Goal: Task Accomplishment & Management: Use online tool/utility

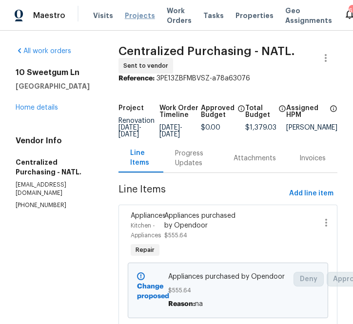
click at [142, 16] on span "Projects" at bounding box center [140, 16] width 30 height 10
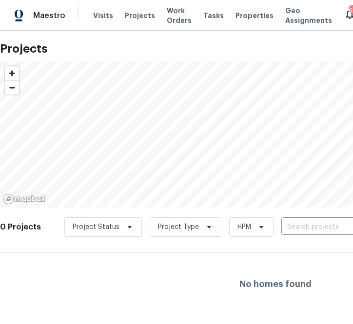
scroll to position [17, 0]
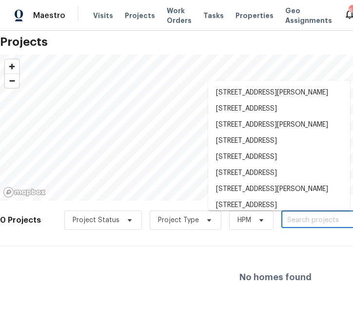
click at [292, 218] on input "text" at bounding box center [337, 220] width 112 height 15
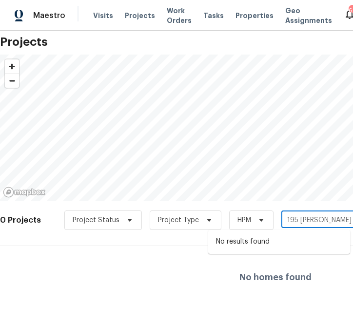
type input "195 [PERSON_NAME] ct"
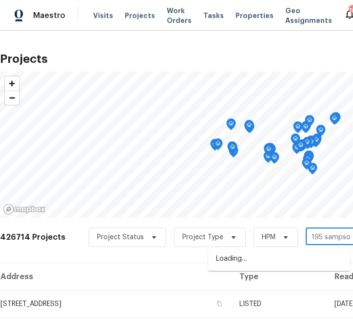
type input "195 [PERSON_NAME]"
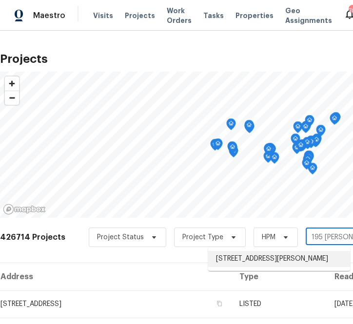
click at [305, 261] on li "[STREET_ADDRESS][PERSON_NAME]" at bounding box center [279, 259] width 142 height 16
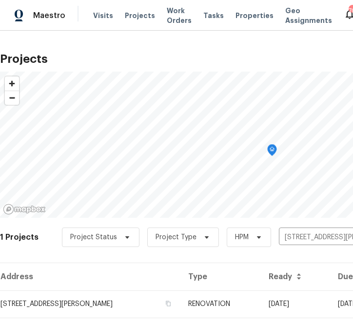
scroll to position [25, 0]
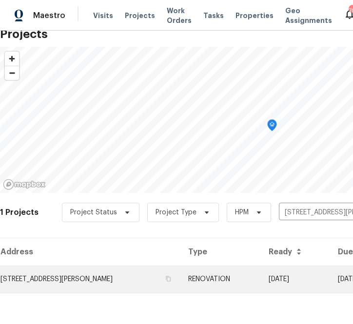
click at [125, 273] on td "195 Sampson Ct, Covington, GA 30016" at bounding box center [90, 279] width 180 height 27
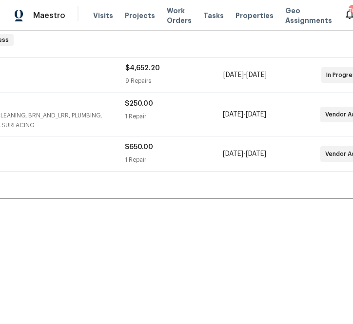
scroll to position [160, 198]
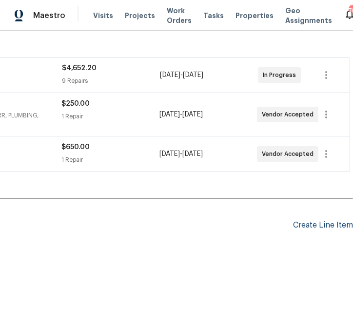
click at [307, 224] on div "Create Line Item" at bounding box center [323, 225] width 60 height 9
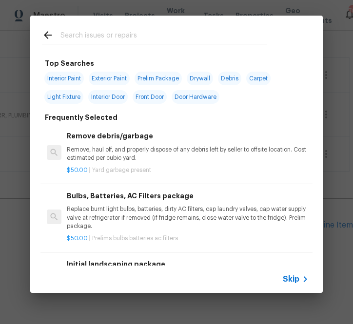
click at [291, 277] on span "Skip" at bounding box center [291, 280] width 17 height 10
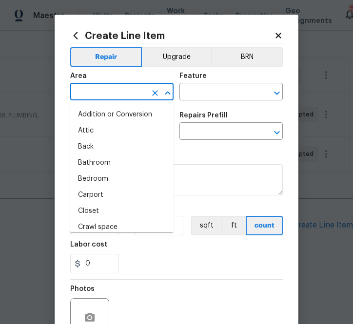
click at [123, 96] on input "text" at bounding box center [108, 92] width 76 height 15
click at [74, 36] on icon at bounding box center [76, 35] width 4 height 7
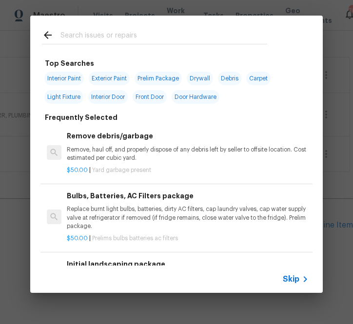
click at [104, 37] on input "text" at bounding box center [163, 36] width 207 height 15
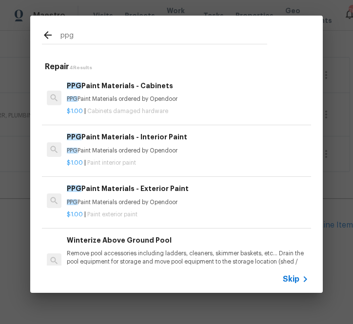
type input "ppg"
click at [105, 152] on p "PPG Paint Materials ordered by Opendoor" at bounding box center [188, 151] width 242 height 8
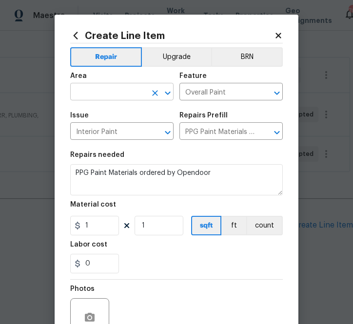
click at [110, 93] on input "text" at bounding box center [108, 92] width 76 height 15
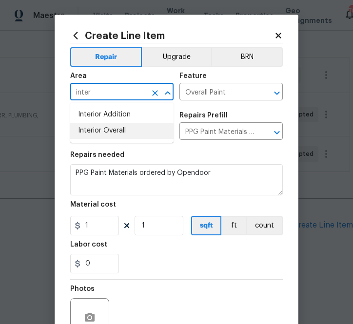
click at [103, 131] on li "Interior Overall" at bounding box center [121, 131] width 103 height 16
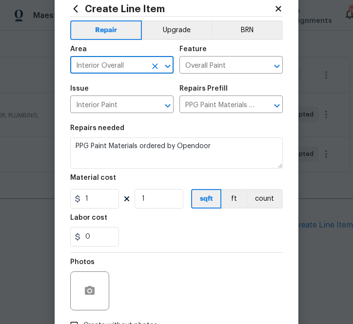
scroll to position [39, 0]
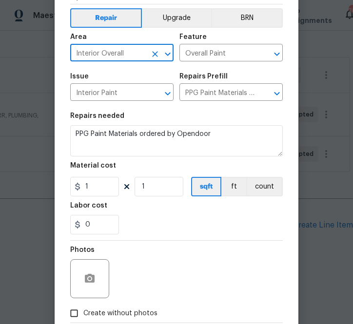
type input "Interior Overall"
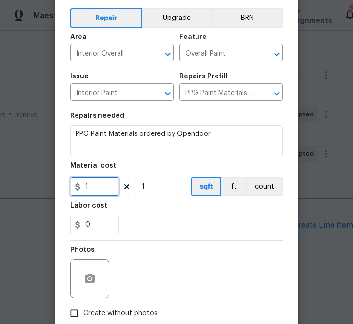
click at [102, 184] on input "1" at bounding box center [94, 187] width 49 height 20
paste input "589.033"
type input "589.03"
click at [134, 232] on div "0" at bounding box center [176, 225] width 213 height 20
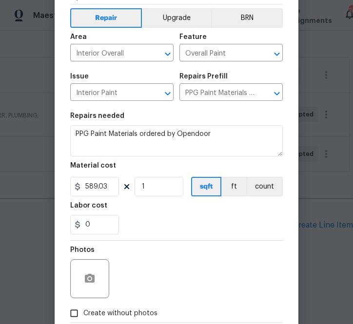
scroll to position [96, 0]
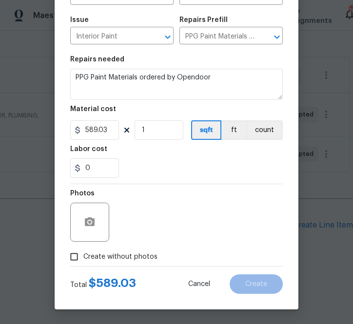
click at [134, 260] on span "Create without photos" at bounding box center [120, 257] width 74 height 10
click at [83, 260] on input "Create without photos" at bounding box center [74, 257] width 19 height 19
checkbox input "true"
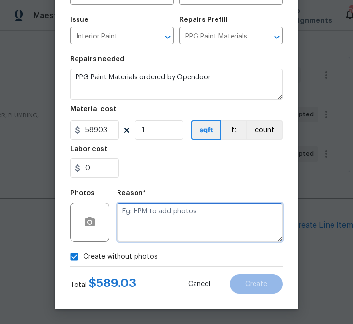
click at [171, 222] on textarea at bounding box center [200, 222] width 166 height 39
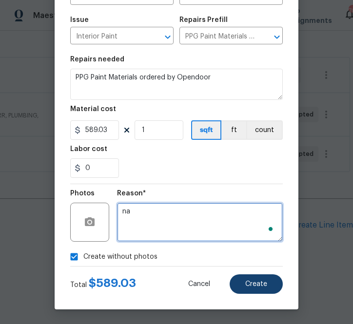
type textarea "na"
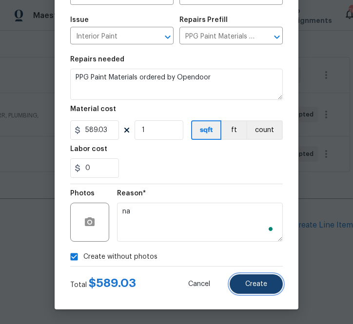
click at [264, 284] on span "Create" at bounding box center [256, 284] width 22 height 7
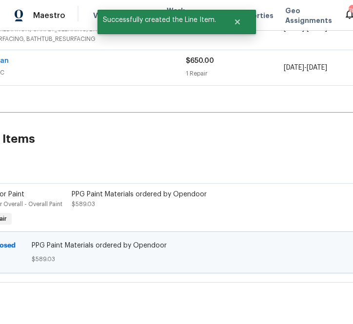
scroll to position [247, 0]
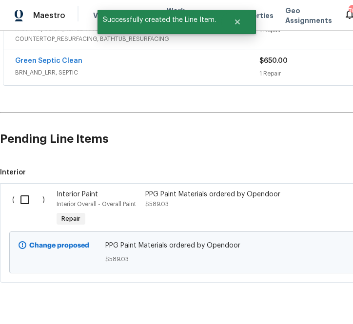
click at [21, 197] on input "checkbox" at bounding box center [29, 200] width 28 height 20
checkbox input "true"
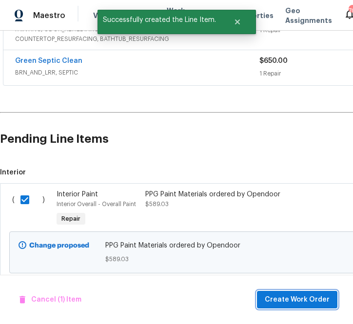
click at [277, 293] on button "Create Work Order" at bounding box center [297, 300] width 80 height 18
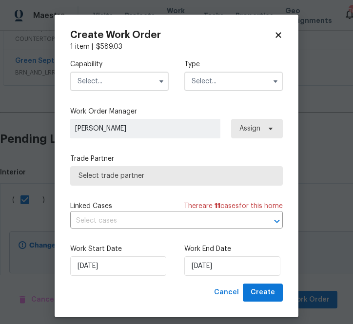
click at [124, 80] on input "text" at bounding box center [119, 82] width 99 height 20
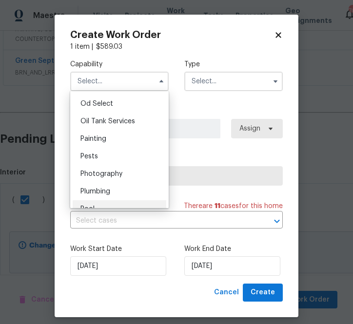
scroll to position [781, 0]
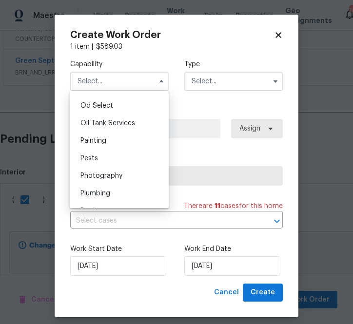
click at [104, 141] on span "Painting" at bounding box center [93, 141] width 26 height 7
type input "Painting"
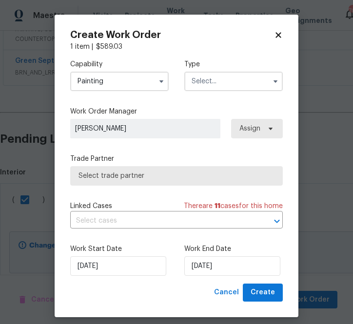
click at [215, 89] on input "text" at bounding box center [233, 82] width 99 height 20
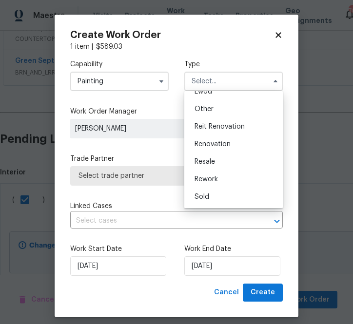
scroll to position [116, 0]
click at [215, 145] on span "Renovation" at bounding box center [213, 144] width 36 height 7
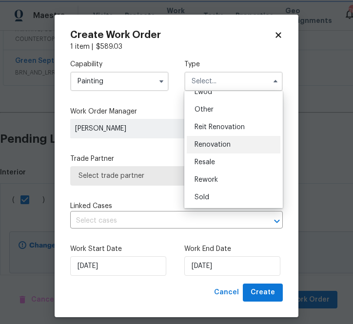
type input "Renovation"
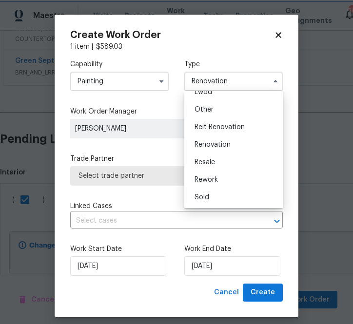
scroll to position [0, 0]
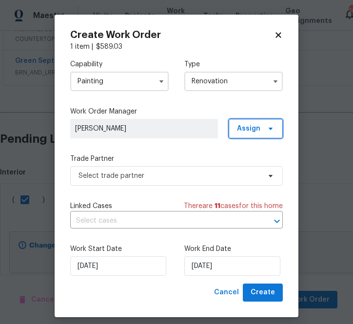
click at [242, 123] on span "Assign" at bounding box center [256, 129] width 54 height 20
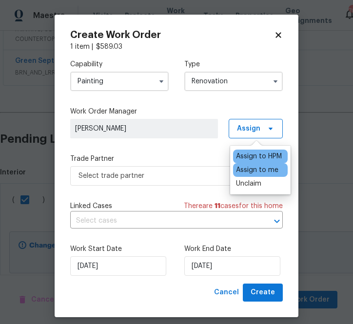
click at [242, 172] on div "Assign to me" at bounding box center [257, 170] width 42 height 10
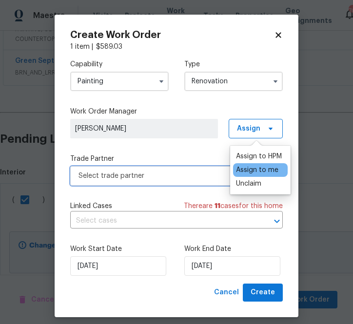
click at [154, 178] on span "Select trade partner" at bounding box center [170, 176] width 182 height 10
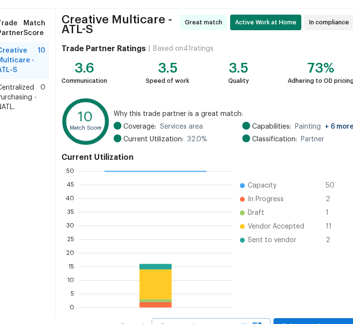
scroll to position [76, 0]
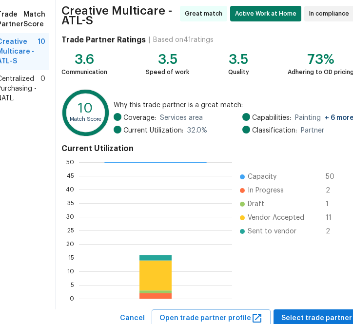
click at [11, 83] on span "Centralized Purchasing - NATL." at bounding box center [18, 88] width 43 height 29
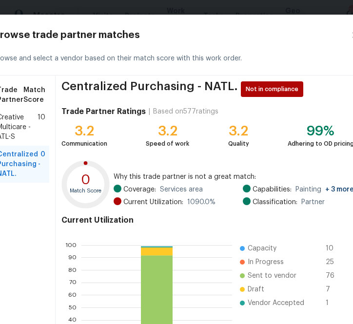
scroll to position [104, 0]
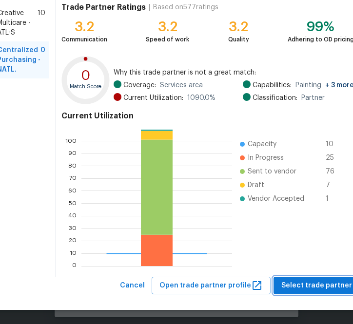
click at [288, 293] on button "Select trade partner" at bounding box center [317, 286] width 86 height 18
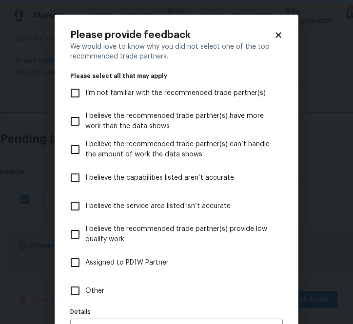
scroll to position [62, 0]
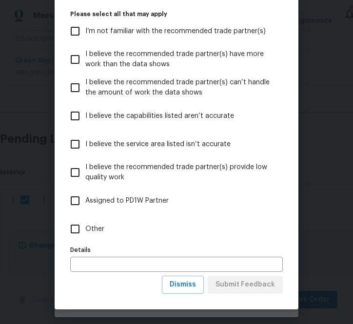
click at [85, 228] on span "Other" at bounding box center [94, 229] width 19 height 10
click at [85, 228] on input "Other" at bounding box center [75, 229] width 20 height 20
checkbox input "true"
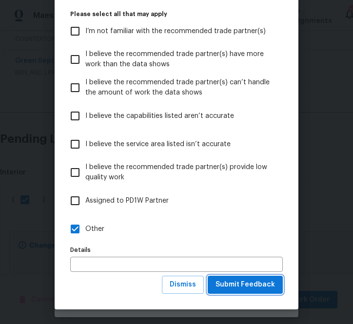
click at [237, 283] on span "Submit Feedback" at bounding box center [245, 285] width 59 height 12
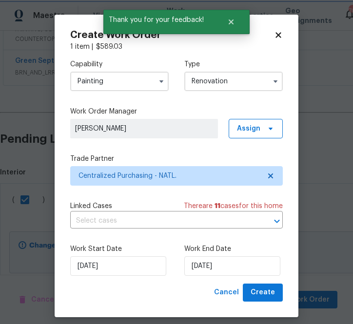
scroll to position [0, 0]
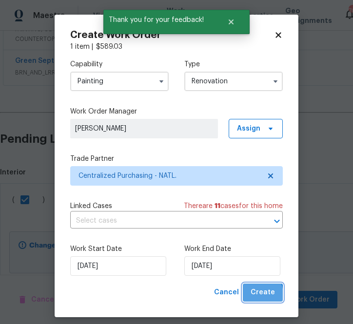
click at [254, 296] on span "Create" at bounding box center [263, 293] width 24 height 12
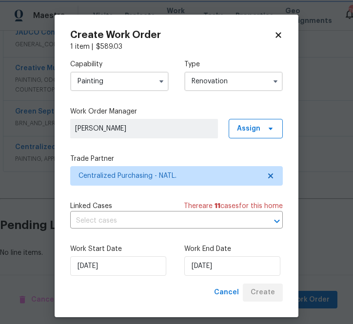
scroll to position [196, 0]
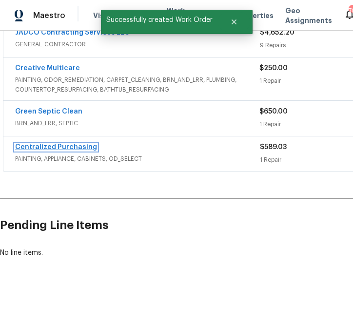
click at [49, 144] on link "Centralized Purchasing" at bounding box center [56, 147] width 82 height 7
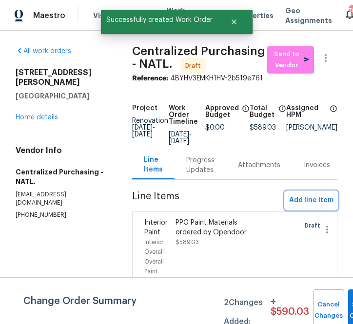
click at [319, 195] on span "Add line item" at bounding box center [311, 201] width 44 height 12
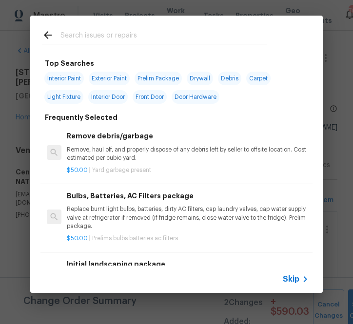
click at [95, 36] on input "text" at bounding box center [163, 36] width 207 height 15
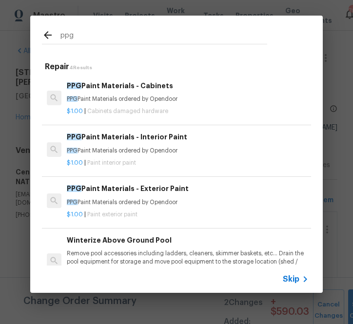
type input "ppg"
click at [84, 184] on h6 "PPG Paint Materials - Exterior Paint" at bounding box center [188, 188] width 242 height 11
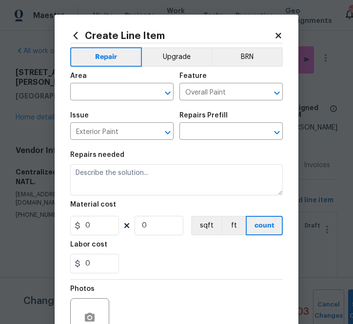
type input "PPG Paint Materials - Exterior Paint $1.00"
type textarea "PPG Paint Materials ordered by Opendoor"
type input "1"
click at [124, 99] on input "text" at bounding box center [108, 92] width 76 height 15
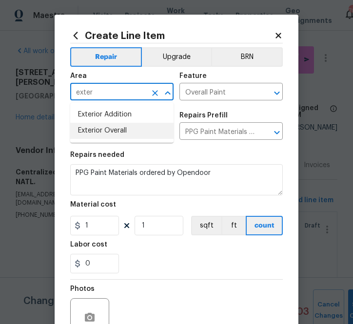
click at [107, 130] on li "Exterior Overall" at bounding box center [121, 131] width 103 height 16
type input "Exterior Overall"
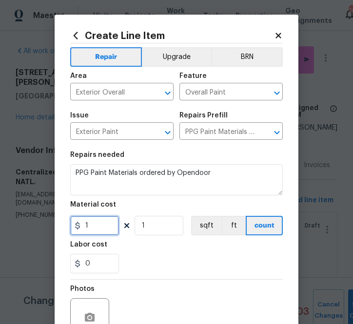
click at [100, 229] on input "1" at bounding box center [94, 226] width 49 height 20
paste input "283.667"
click at [97, 226] on input "0283.667" at bounding box center [94, 226] width 49 height 20
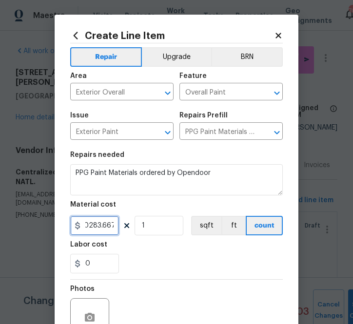
click at [97, 226] on input "0283.667" at bounding box center [94, 226] width 49 height 20
paste input "text"
type input "283.67"
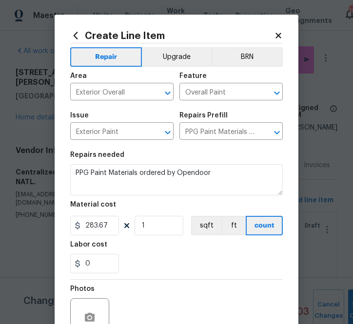
click at [134, 244] on div "Labor cost" at bounding box center [176, 247] width 213 height 13
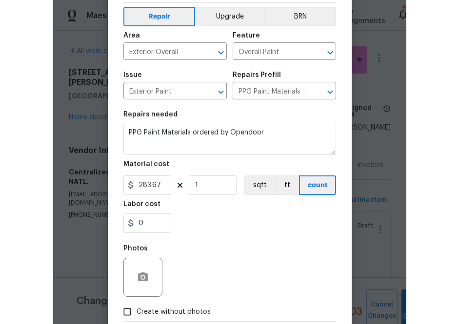
scroll to position [96, 0]
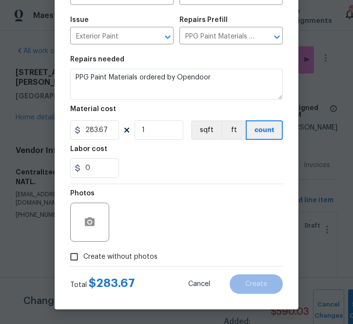
click at [107, 255] on span "Create without photos" at bounding box center [120, 257] width 74 height 10
click at [83, 255] on input "Create without photos" at bounding box center [74, 257] width 19 height 19
checkbox input "true"
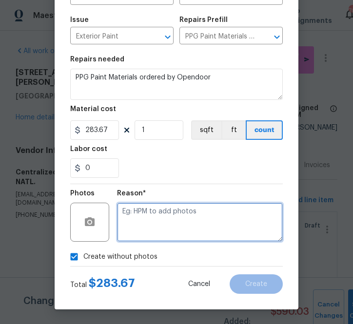
click at [150, 228] on textarea at bounding box center [200, 222] width 166 height 39
type textarea "na"
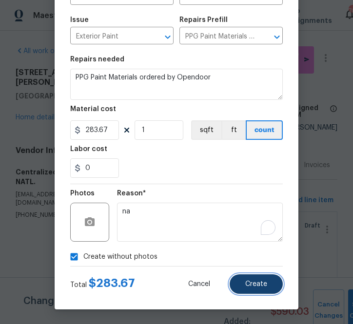
click at [249, 279] on button "Create" at bounding box center [256, 285] width 53 height 20
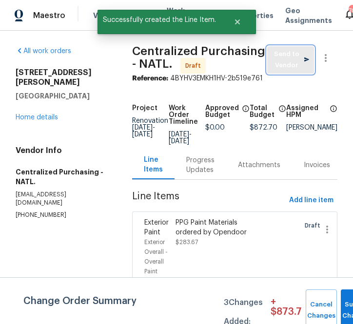
click at [283, 68] on span "Send to Vendor" at bounding box center [290, 60] width 37 height 22
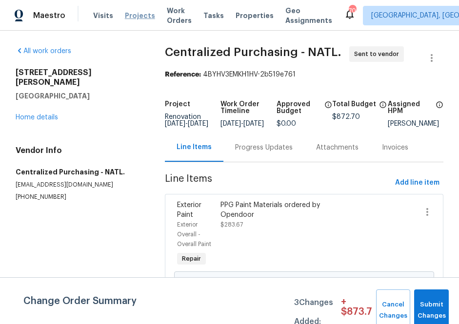
click at [133, 11] on span "Projects" at bounding box center [140, 16] width 30 height 10
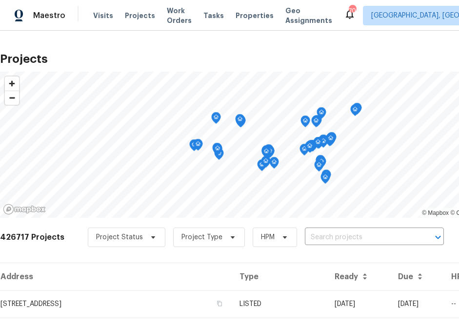
click at [333, 246] on div "Project Status Project Type HPM ​" at bounding box center [266, 238] width 356 height 20
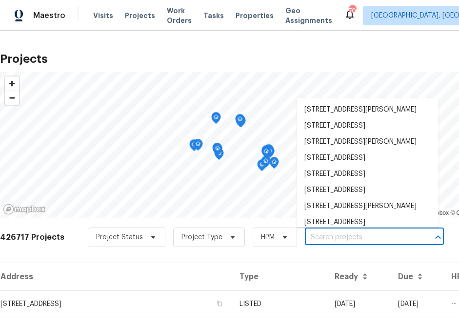
click at [333, 245] on input "text" at bounding box center [361, 237] width 112 height 15
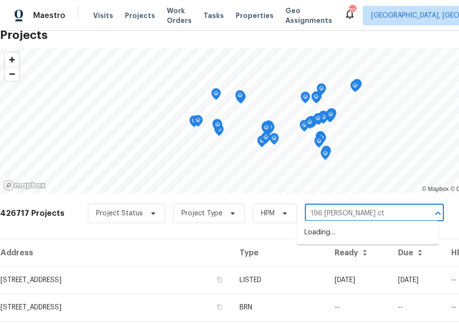
scroll to position [27, 0]
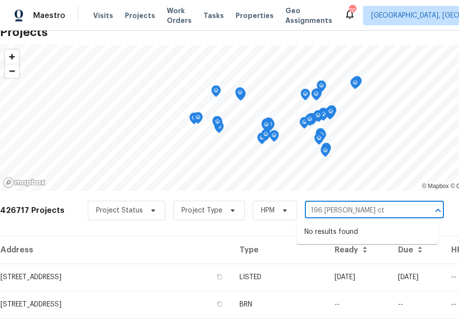
click at [313, 209] on input "196 sampson ct" at bounding box center [361, 210] width 112 height 15
type input "195 [PERSON_NAME] ct"
click at [326, 232] on li "195 Sampson Ct, Covington, GA 30016" at bounding box center [368, 232] width 142 height 16
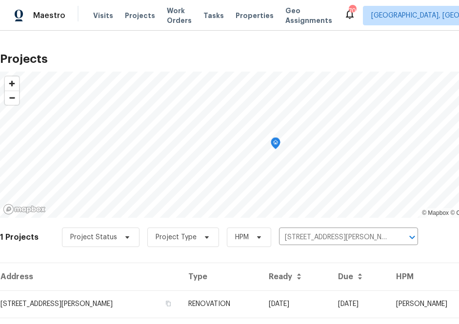
scroll to position [25, 0]
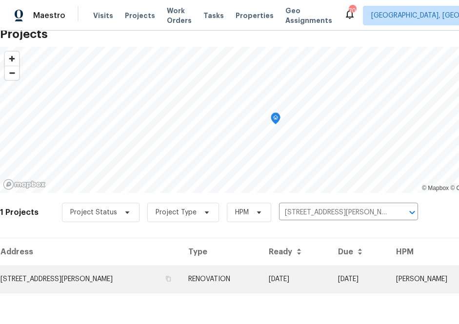
click at [90, 282] on td "195 Sampson Ct, Covington, GA 30016" at bounding box center [90, 279] width 180 height 27
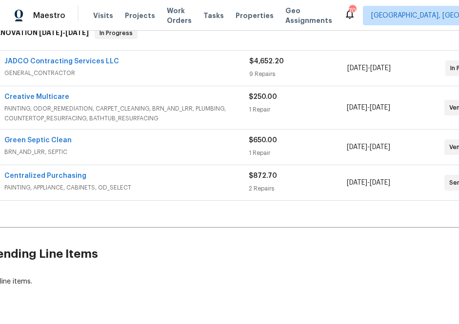
scroll to position [167, 0]
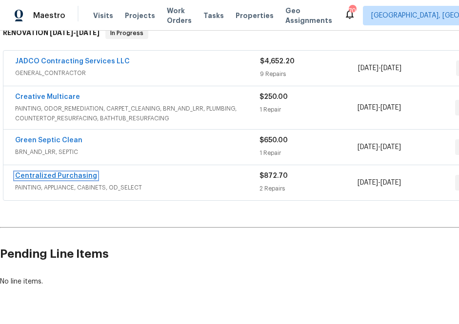
click at [62, 179] on link "Centralized Purchasing" at bounding box center [56, 176] width 82 height 7
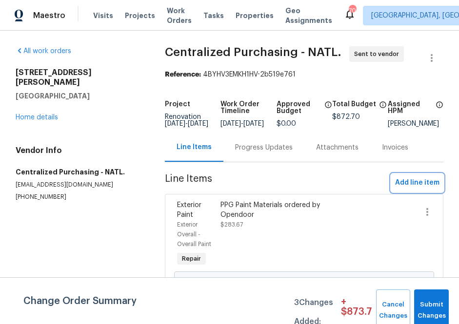
click at [353, 183] on button "Add line item" at bounding box center [417, 183] width 52 height 18
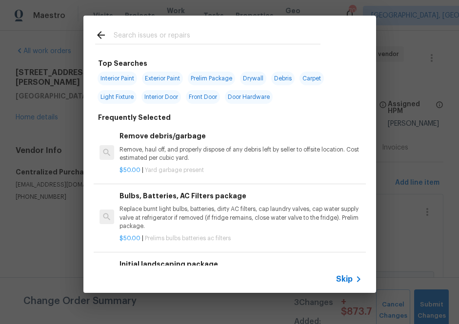
click at [177, 33] on input "text" at bounding box center [217, 36] width 207 height 15
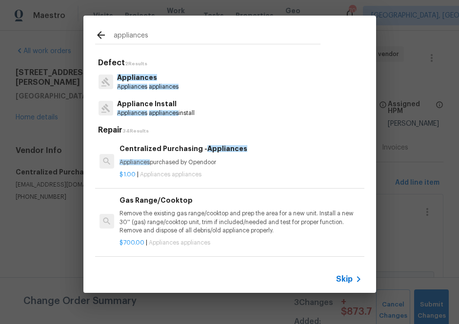
type input "appliances"
click at [146, 81] on span "Appliances" at bounding box center [137, 77] width 40 height 7
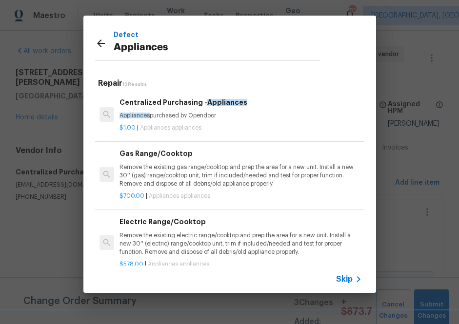
click at [181, 112] on p "Appliances purchased by Opendoor" at bounding box center [240, 116] width 242 height 8
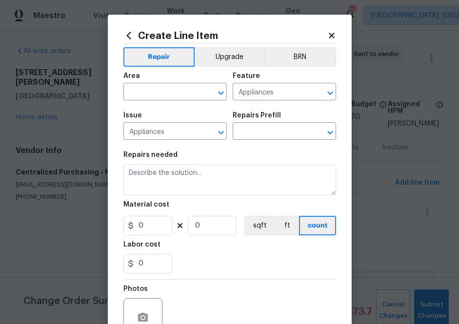
type input "Centralized Purchasing - Appliances $1.00"
type textarea "Appliances purchased by Opendoor"
type input "1"
click at [170, 82] on div "Area" at bounding box center [174, 79] width 103 height 13
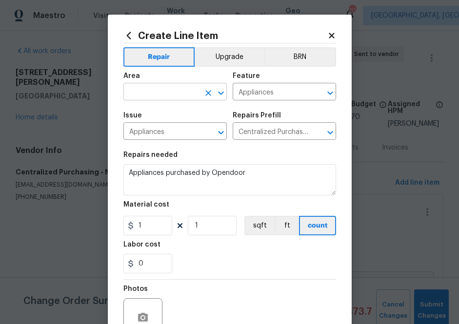
click at [170, 95] on input "text" at bounding box center [161, 92] width 76 height 15
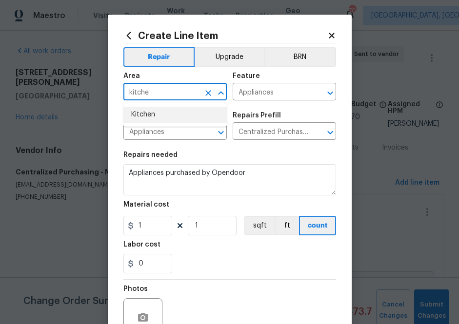
click at [168, 116] on li "Kitchen" at bounding box center [174, 115] width 103 height 16
type input "Kitchen"
click at [161, 232] on input "1" at bounding box center [147, 226] width 49 height 20
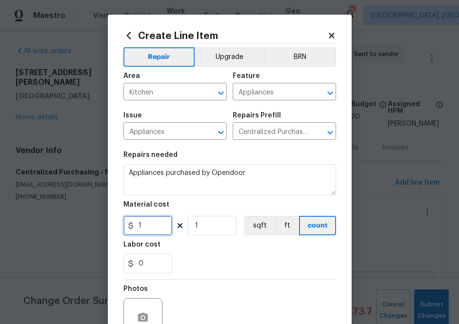
click at [161, 232] on input "1" at bounding box center [147, 226] width 49 height 20
paste input "234.33"
type input "234.33"
click at [188, 255] on div "0" at bounding box center [229, 264] width 213 height 20
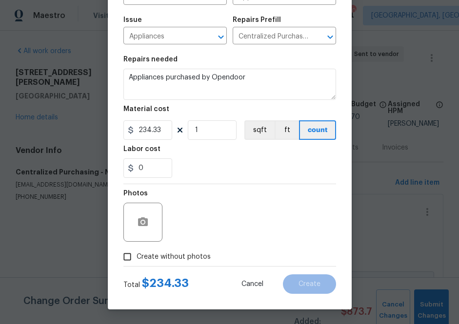
click at [185, 253] on span "Create without photos" at bounding box center [174, 257] width 74 height 10
click at [137, 253] on input "Create without photos" at bounding box center [127, 257] width 19 height 19
checkbox input "true"
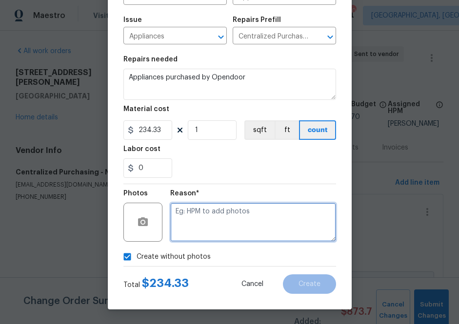
click at [207, 238] on textarea at bounding box center [253, 222] width 166 height 39
type textarea "a"
type textarea "na"
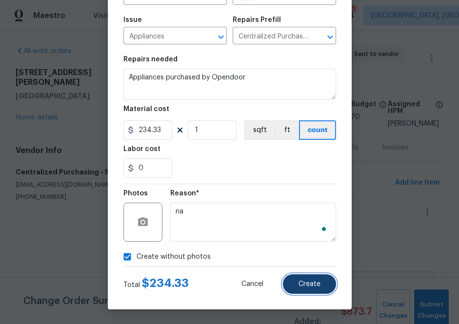
click at [303, 282] on span "Create" at bounding box center [309, 284] width 22 height 7
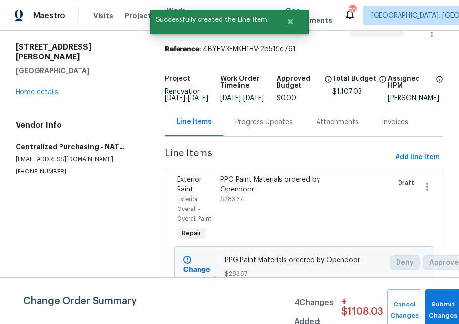
scroll to position [27, 0]
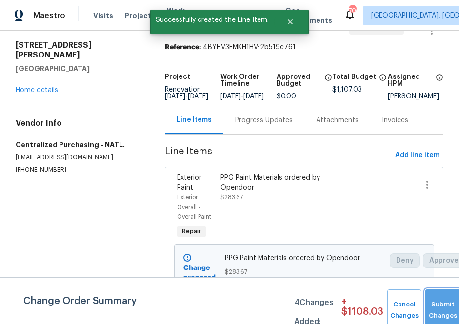
click at [353, 313] on span "Submit Changes" at bounding box center [442, 310] width 25 height 22
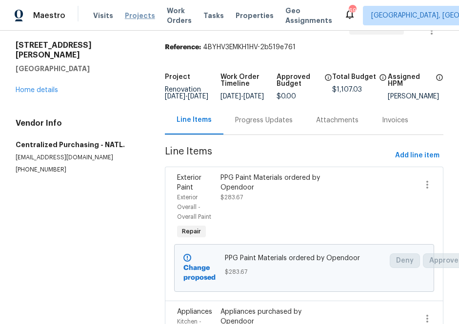
click at [139, 14] on span "Projects" at bounding box center [140, 16] width 30 height 10
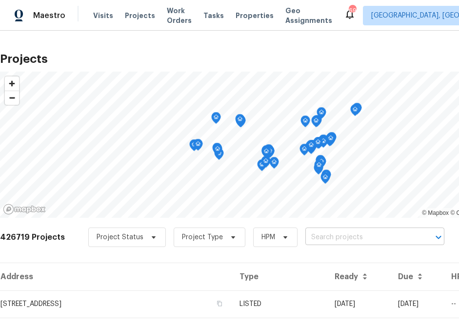
click at [353, 239] on input "text" at bounding box center [361, 237] width 112 height 15
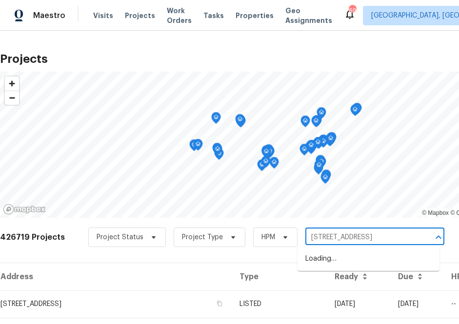
type input "2579 middleton way"
click at [319, 266] on li "2579 Middleton Way, Grayson, GA 30017" at bounding box center [368, 259] width 142 height 16
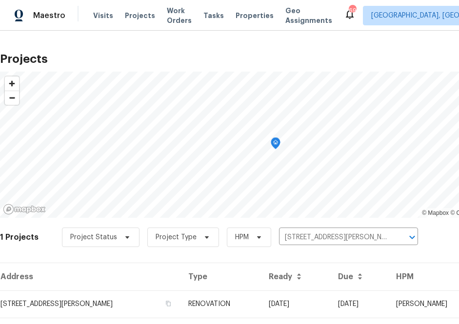
scroll to position [25, 0]
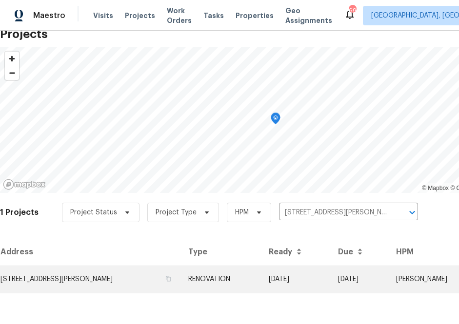
click at [92, 281] on td "2579 Middleton Way, Grayson, GA 30017" at bounding box center [90, 279] width 180 height 27
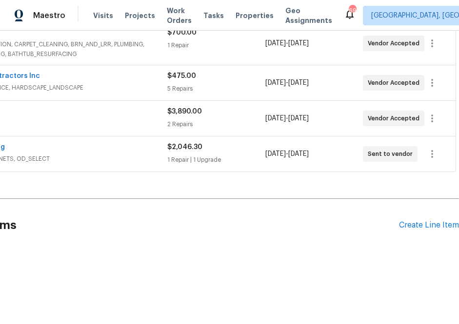
scroll to position [267, 0]
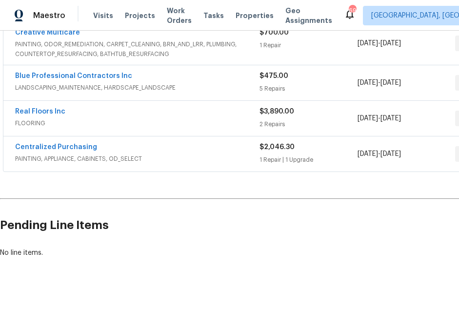
click at [77, 143] on span "Centralized Purchasing" at bounding box center [56, 147] width 82 height 10
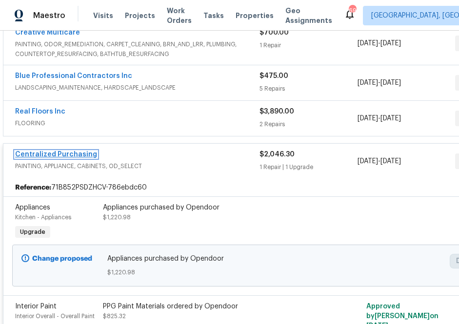
click at [80, 155] on link "Centralized Purchasing" at bounding box center [56, 154] width 82 height 7
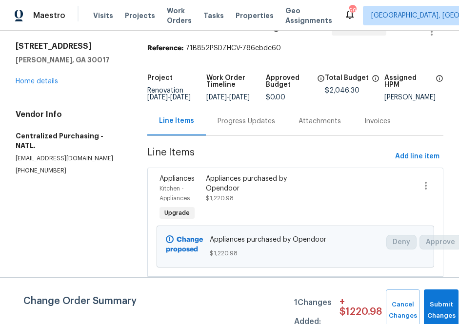
scroll to position [30, 0]
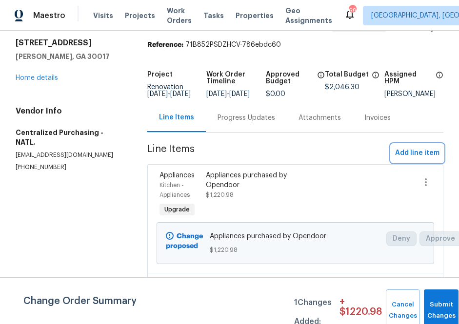
click at [353, 158] on span "Add line item" at bounding box center [417, 153] width 44 height 12
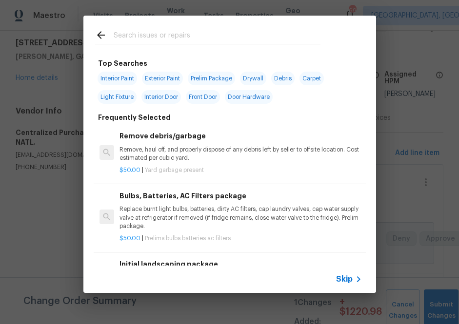
click at [342, 277] on span "Skip" at bounding box center [344, 280] width 17 height 10
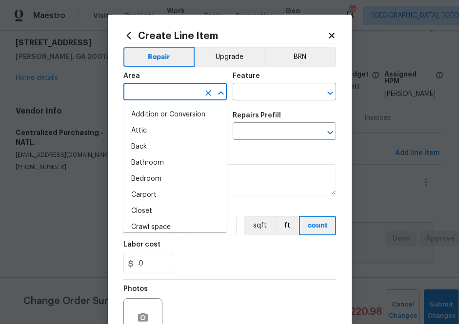
click at [161, 100] on input "text" at bounding box center [161, 92] width 76 height 15
click at [130, 36] on icon at bounding box center [128, 35] width 11 height 11
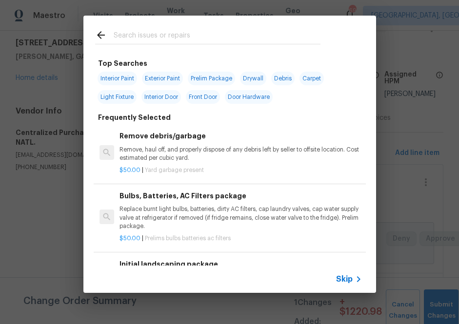
click at [155, 42] on input "text" at bounding box center [217, 36] width 207 height 15
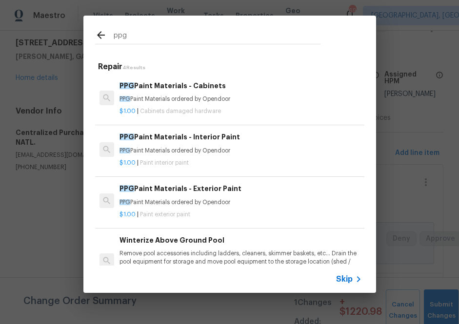
type input "ppg"
click at [160, 196] on div "PPG Paint Materials - Exterior Paint PPG Paint Materials ordered by Opendoor" at bounding box center [240, 194] width 242 height 23
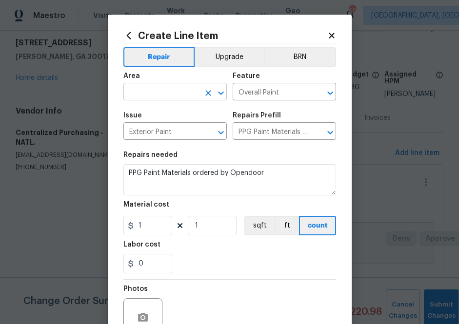
click at [167, 90] on input "text" at bounding box center [161, 92] width 76 height 15
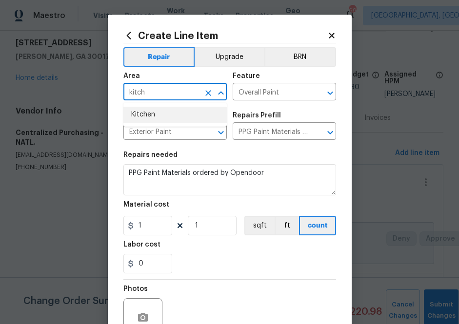
click at [140, 109] on li "Kitchen" at bounding box center [174, 115] width 103 height 16
type input "Kitchen"
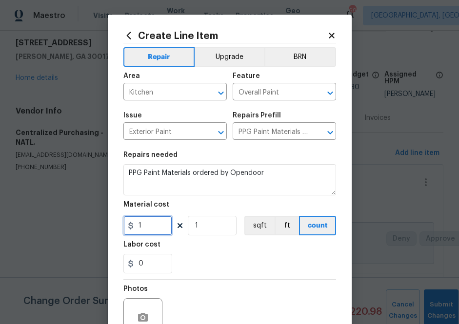
click at [147, 226] on input "1" at bounding box center [147, 226] width 49 height 20
paste input "text"
click at [150, 227] on input "1" at bounding box center [147, 226] width 49 height 20
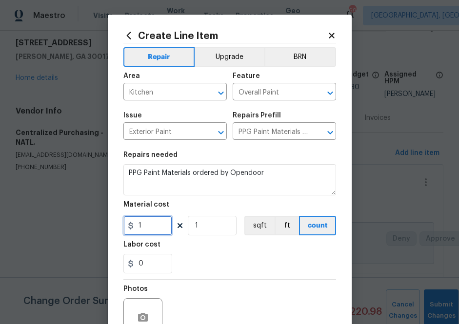
paste input "488.06"
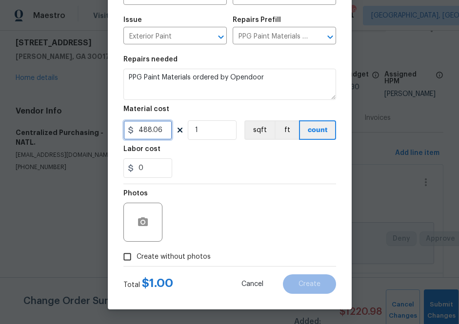
type input "488.06"
click at [178, 257] on span "Create without photos" at bounding box center [174, 257] width 74 height 10
click at [137, 257] on input "Create without photos" at bounding box center [127, 257] width 19 height 19
checkbox input "true"
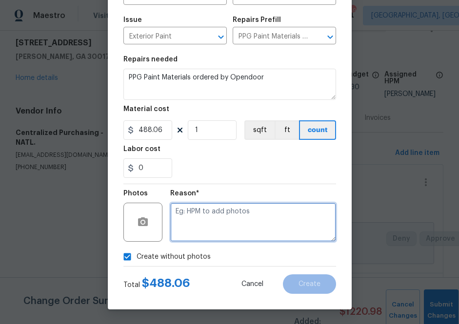
click at [238, 211] on textarea at bounding box center [253, 222] width 166 height 39
type textarea "na"
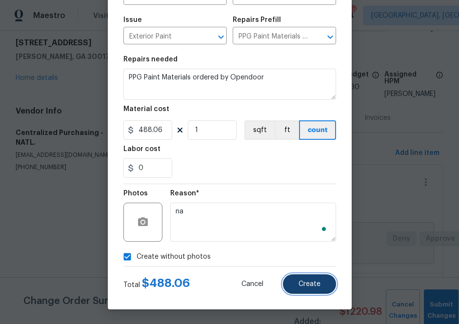
click at [316, 285] on span "Create" at bounding box center [309, 284] width 22 height 7
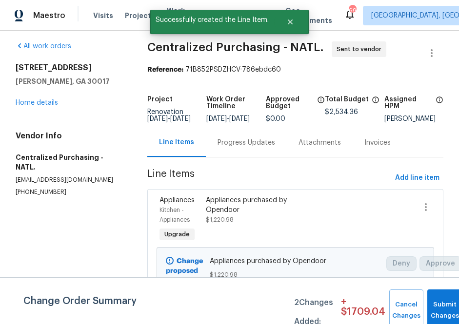
scroll to position [0, 0]
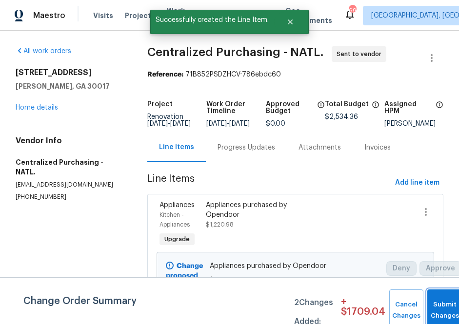
click at [353, 305] on button "Submit Changes" at bounding box center [444, 311] width 35 height 42
